Goal: Use online tool/utility

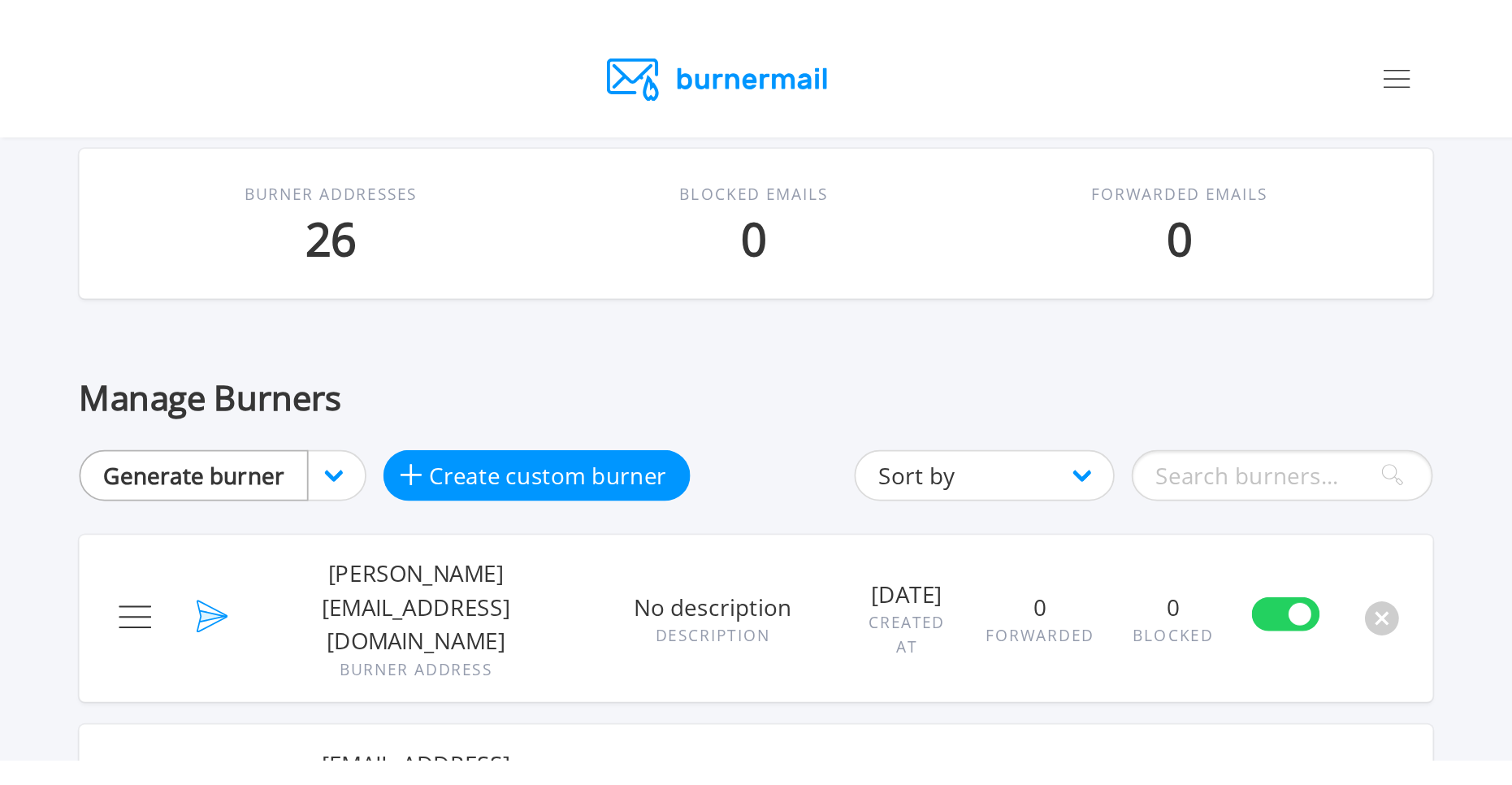
scroll to position [221, 0]
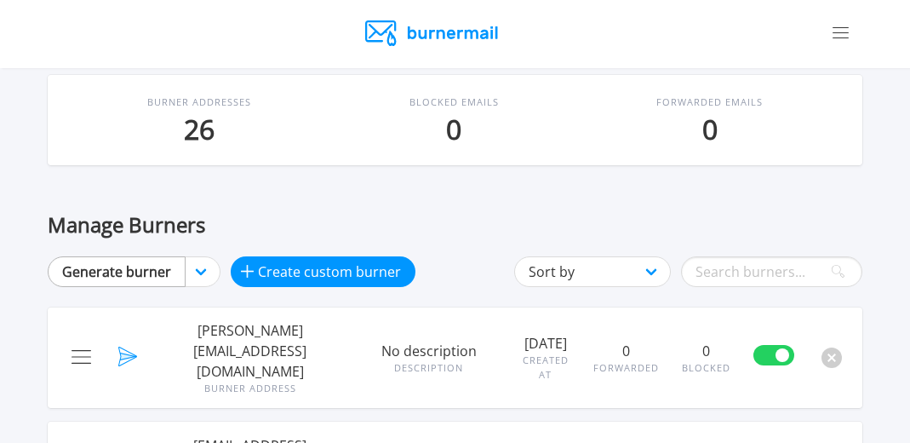
click at [133, 279] on link "Generate burner" at bounding box center [117, 271] width 138 height 31
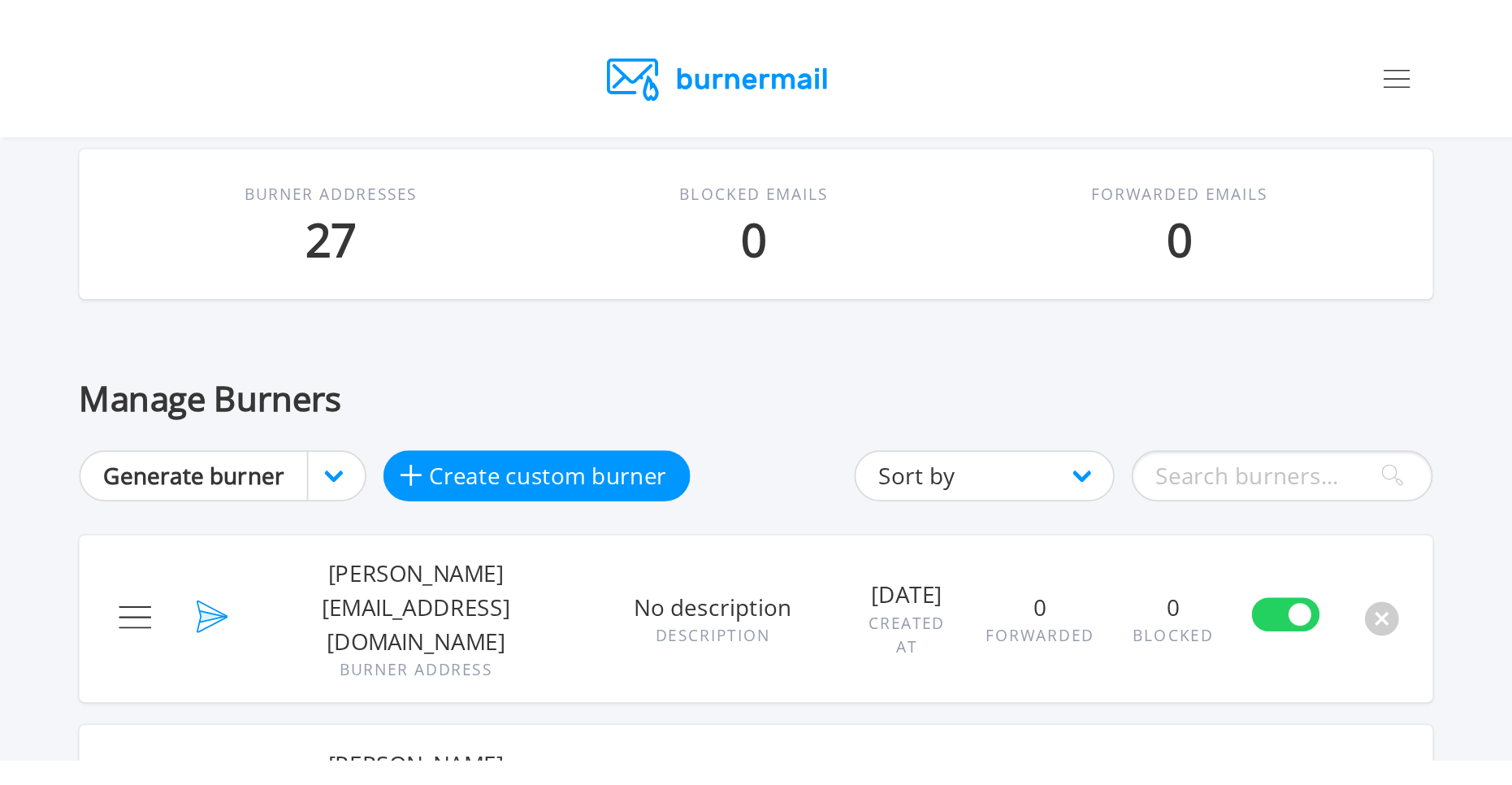
scroll to position [201, 0]
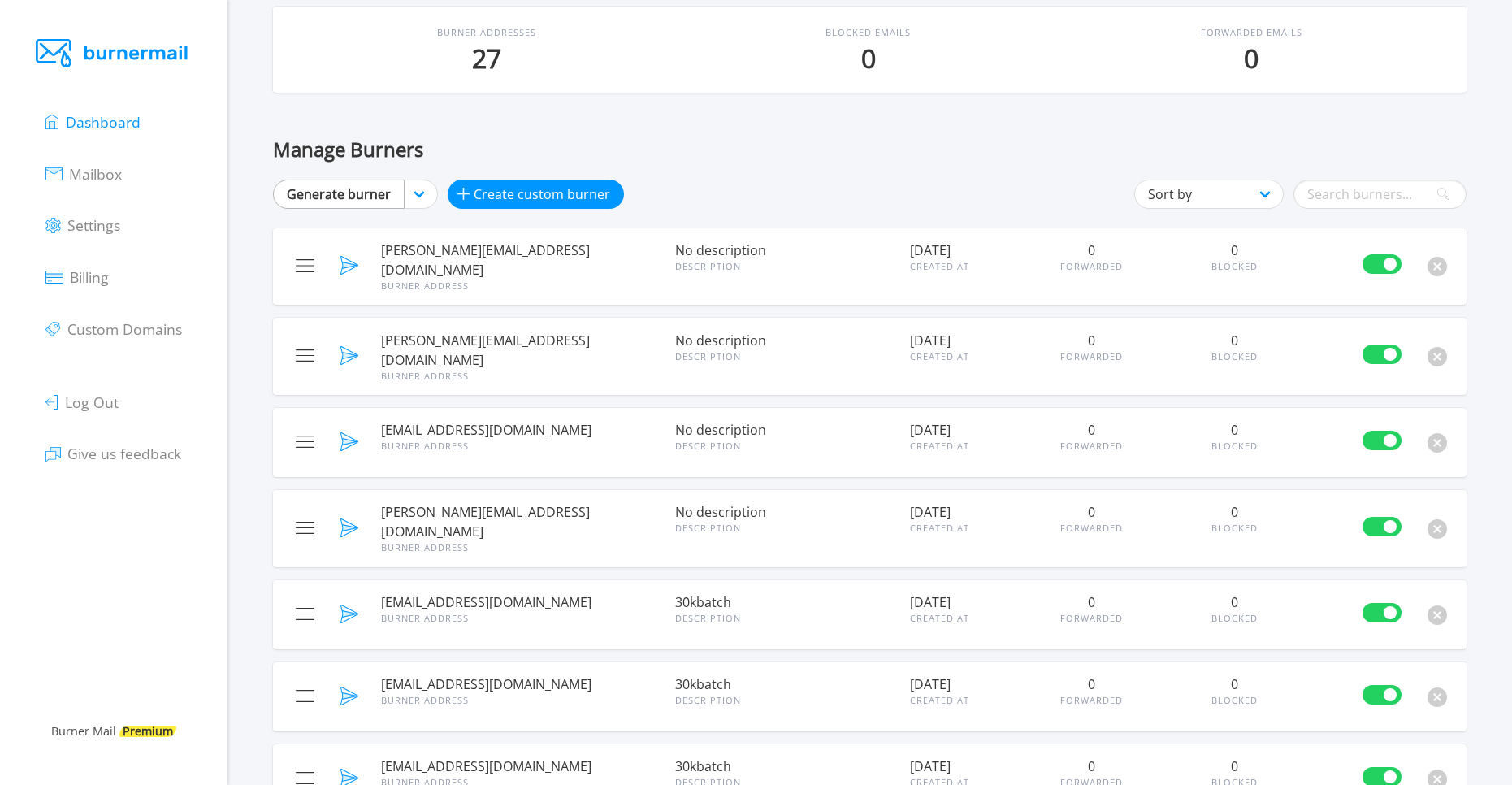
click at [337, 198] on link "Generate burner" at bounding box center [339, 194] width 132 height 30
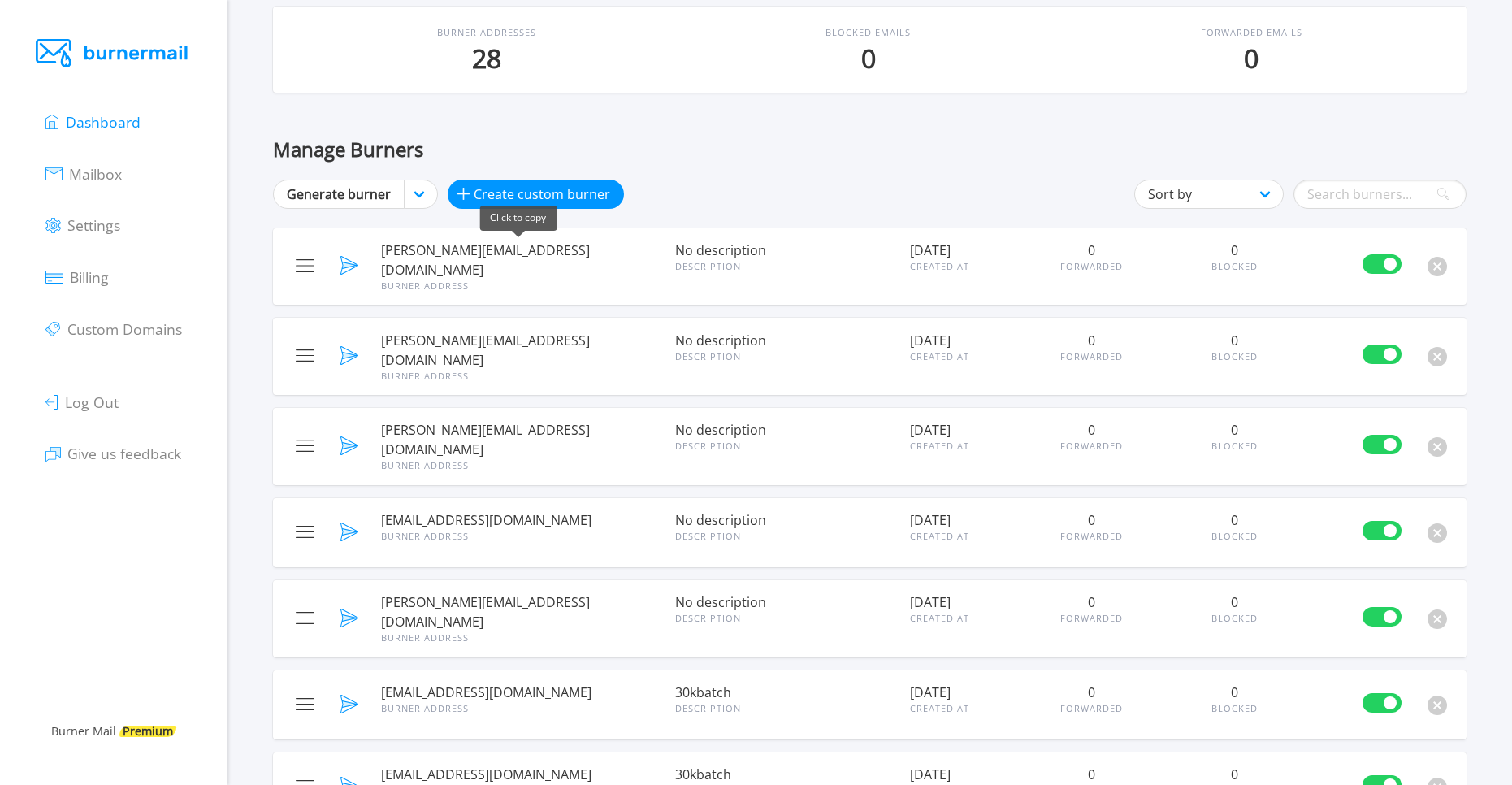
click at [408, 255] on span "[PERSON_NAME][EMAIL_ADDRESS][DOMAIN_NAME]" at bounding box center [517, 259] width 274 height 39
click at [376, 202] on link "Generate burner" at bounding box center [339, 194] width 132 height 30
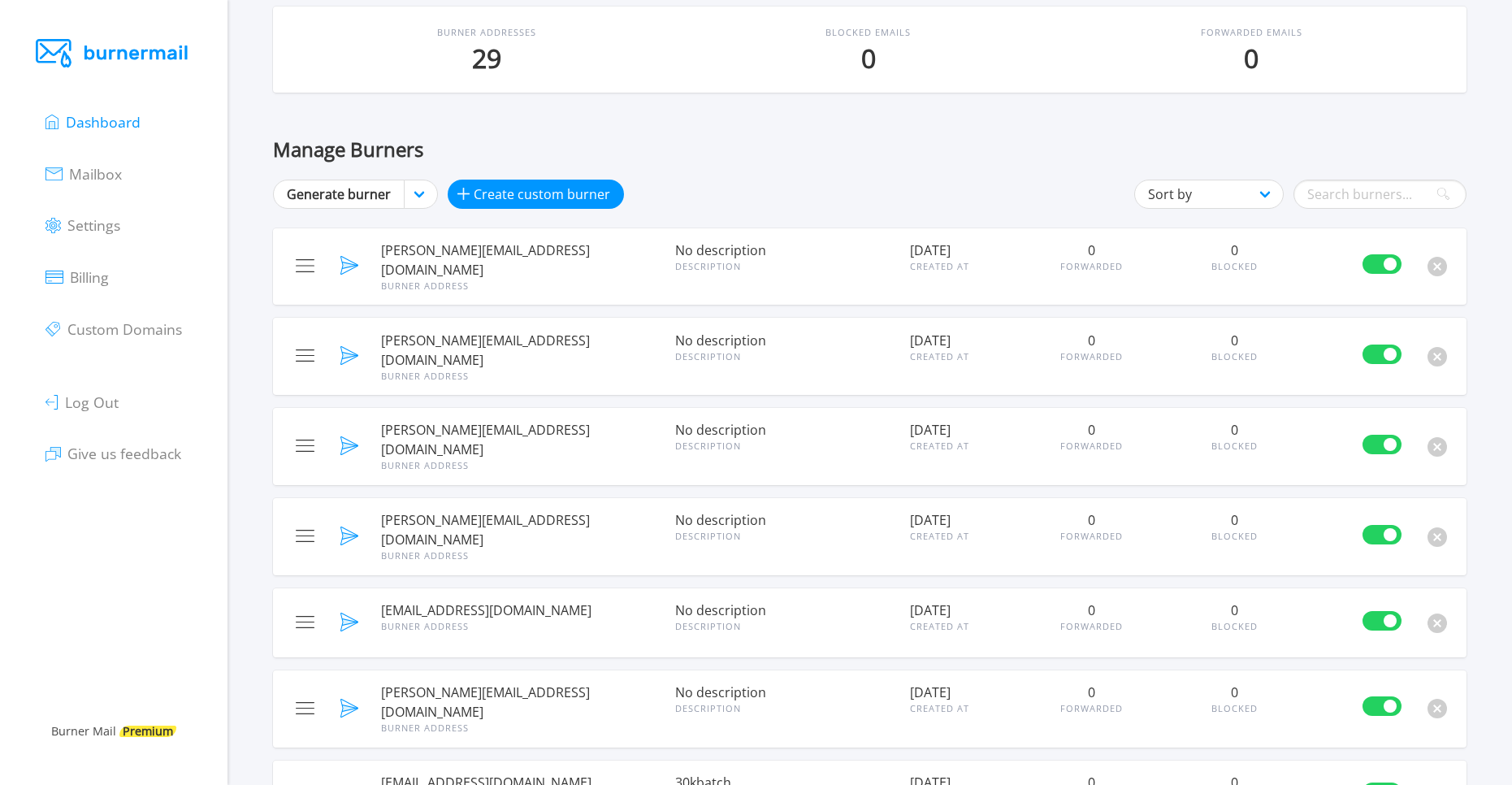
click at [436, 279] on div "Burner Address" at bounding box center [517, 286] width 274 height 13
click at [430, 255] on span "[PERSON_NAME][EMAIL_ADDRESS][DOMAIN_NAME]" at bounding box center [517, 259] width 274 height 39
